Goal: Check status

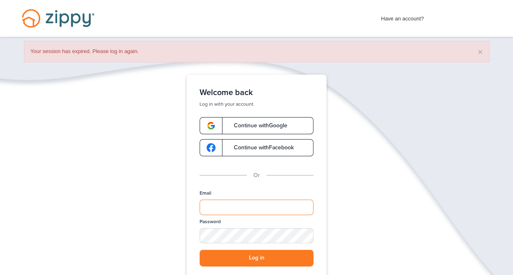
type input "**********"
click at [242, 256] on button "Log in" at bounding box center [257, 258] width 114 height 17
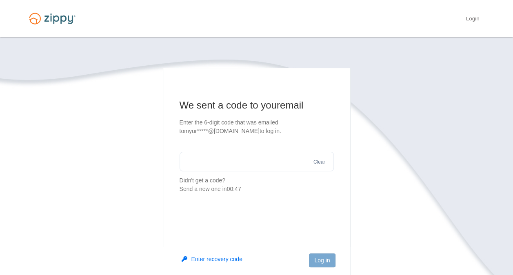
click at [196, 158] on input "text" at bounding box center [257, 162] width 154 height 20
type input "******"
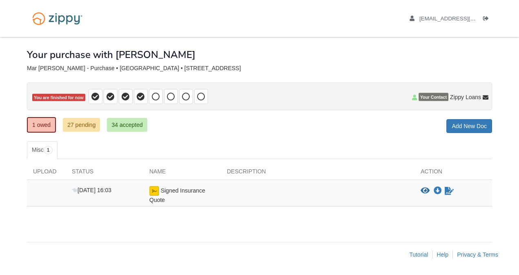
click at [131, 187] on div "Aug 27 16:03" at bounding box center [105, 195] width 78 height 18
click at [427, 190] on icon "View Signed Insurance Quote" at bounding box center [425, 191] width 9 height 8
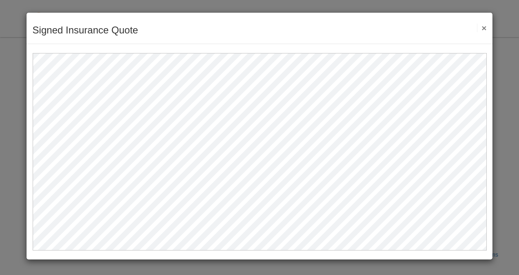
click at [487, 31] on button "×" at bounding box center [481, 28] width 9 height 9
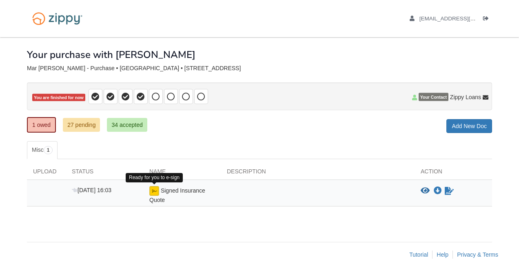
click at [153, 186] on img at bounding box center [154, 191] width 10 height 10
click at [152, 190] on img at bounding box center [154, 191] width 10 height 10
click at [154, 191] on img at bounding box center [154, 191] width 10 height 10
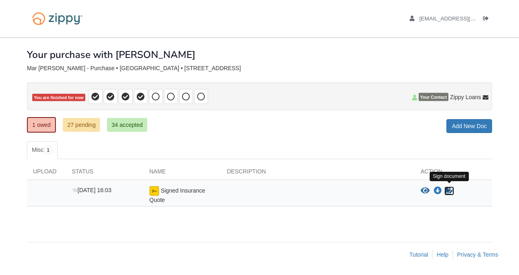
click at [448, 189] on icon "Sign Form" at bounding box center [449, 191] width 9 height 8
click at [71, 126] on link "27 pending" at bounding box center [81, 125] width 37 height 14
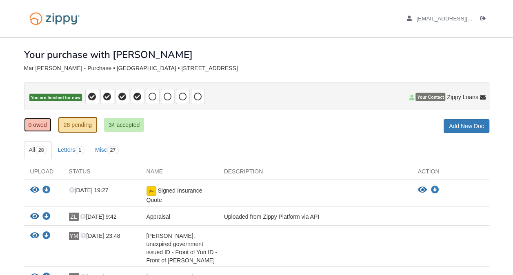
click at [32, 126] on link "0 owed" at bounding box center [37, 125] width 27 height 14
